Goal: Task Accomplishment & Management: Use online tool/utility

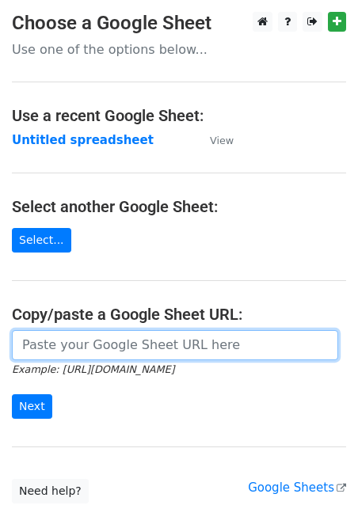
click at [62, 351] on input "url" at bounding box center [175, 345] width 326 height 30
paste input "[URL][DOMAIN_NAME]"
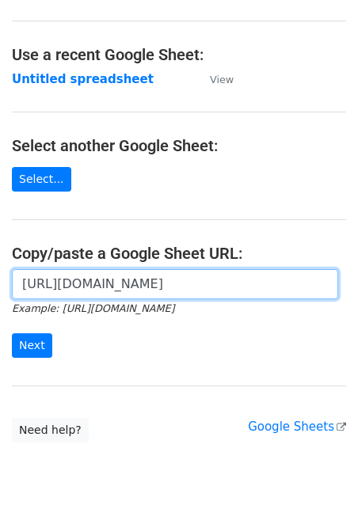
scroll to position [74, 0]
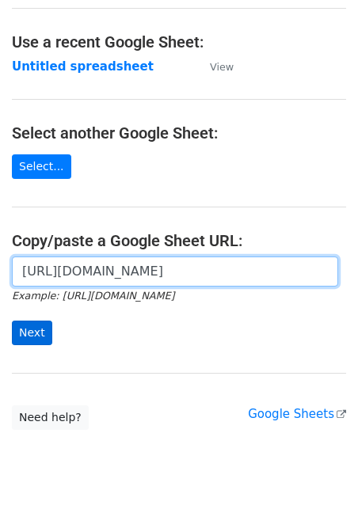
type input "[URL][DOMAIN_NAME]"
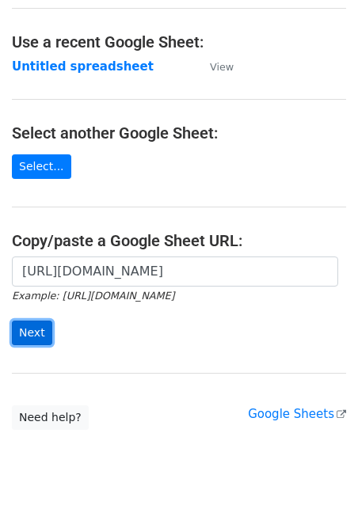
click at [36, 334] on input "Next" at bounding box center [32, 332] width 40 height 25
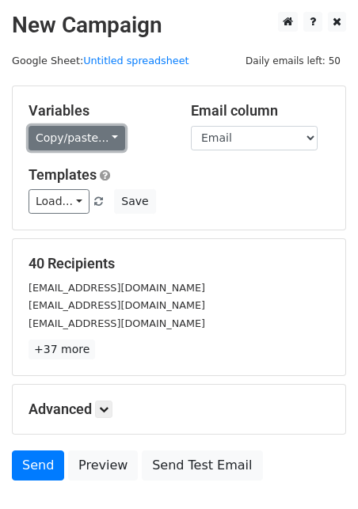
click at [64, 127] on link "Copy/paste..." at bounding box center [76, 138] width 97 height 25
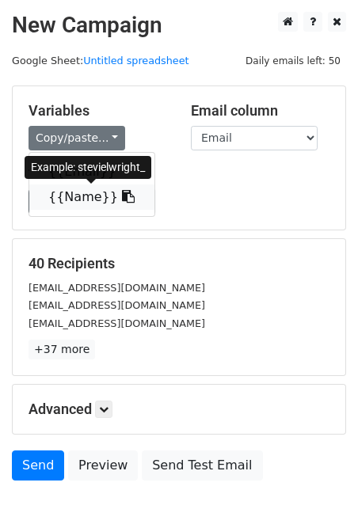
click at [74, 196] on link "{{Name}}" at bounding box center [91, 196] width 125 height 25
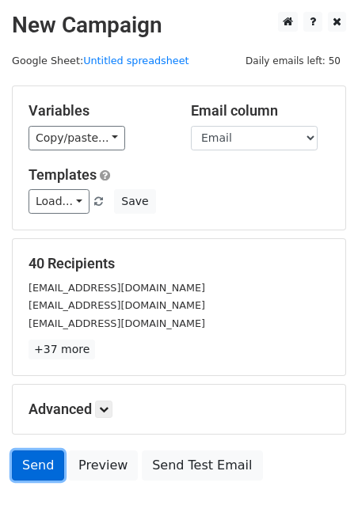
click at [36, 463] on link "Send" at bounding box center [38, 465] width 52 height 30
